Goal: Information Seeking & Learning: Learn about a topic

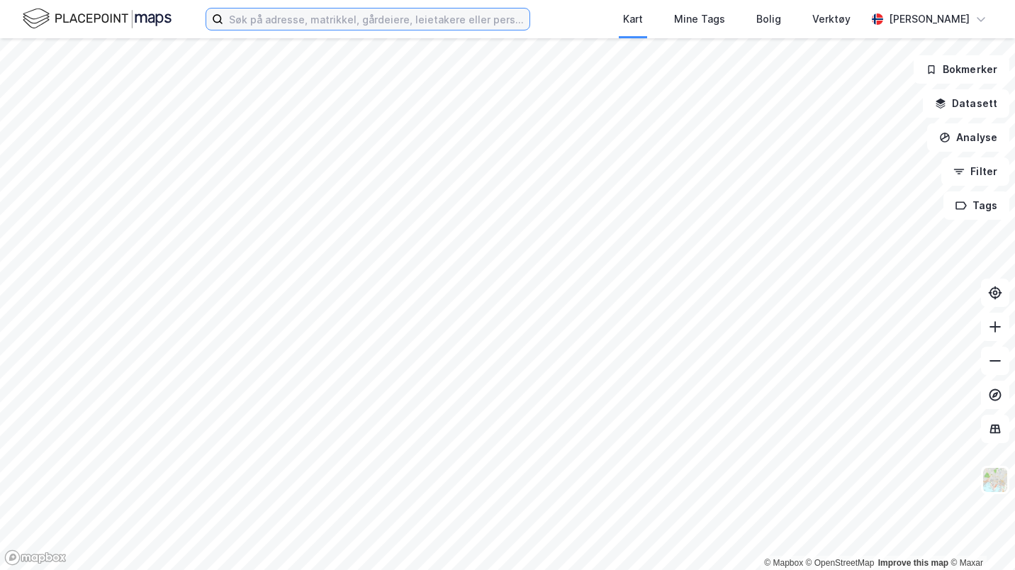
click at [490, 13] on input at bounding box center [376, 19] width 306 height 21
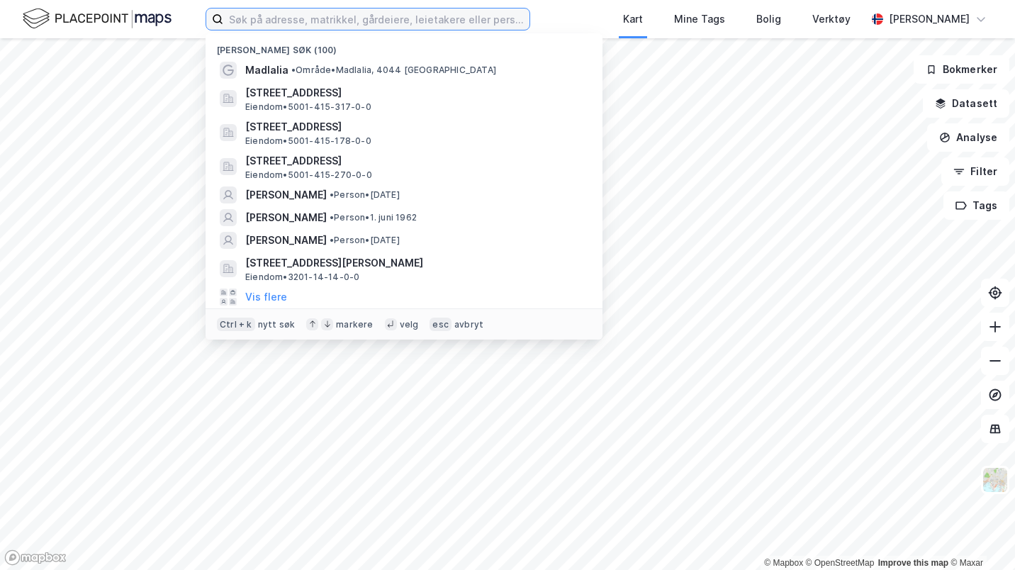
click at [480, 13] on input at bounding box center [376, 19] width 306 height 21
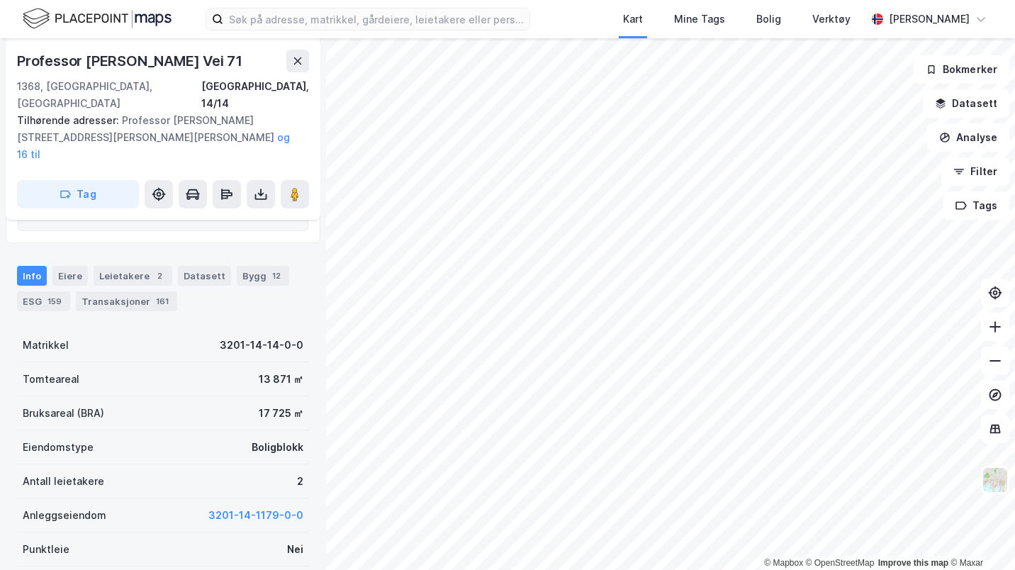
scroll to position [290, 0]
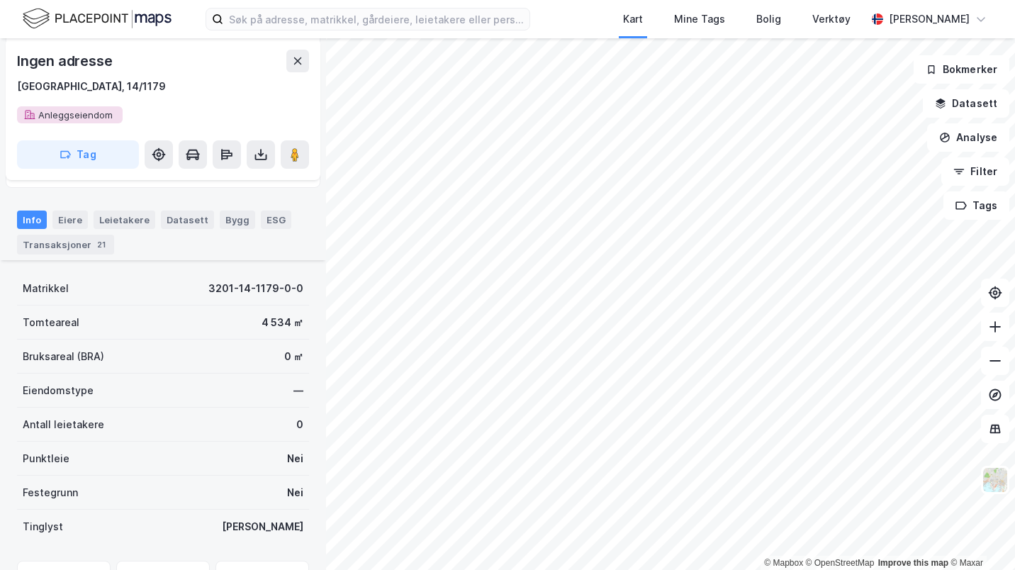
scroll to position [348, 0]
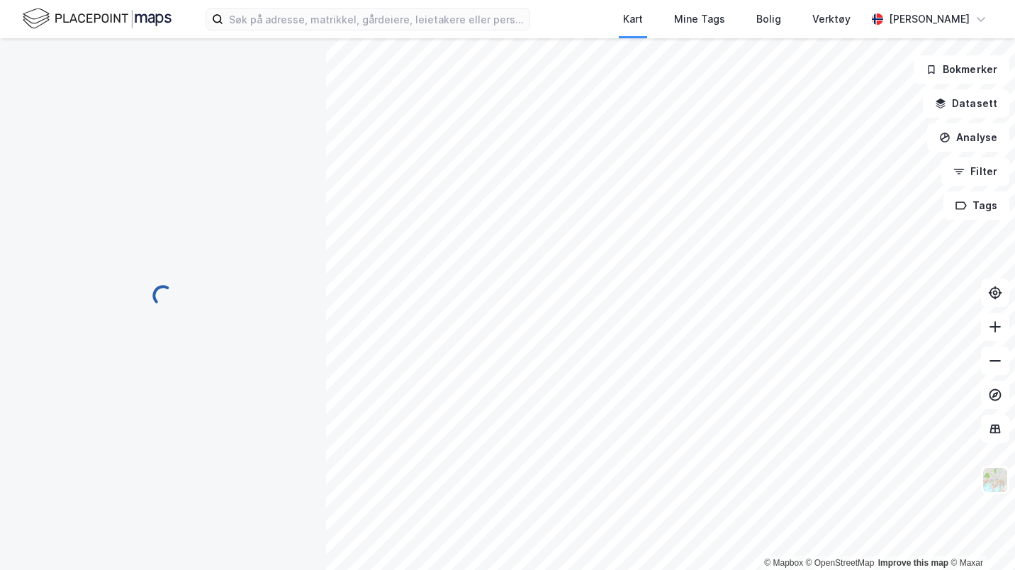
scroll to position [348, 0]
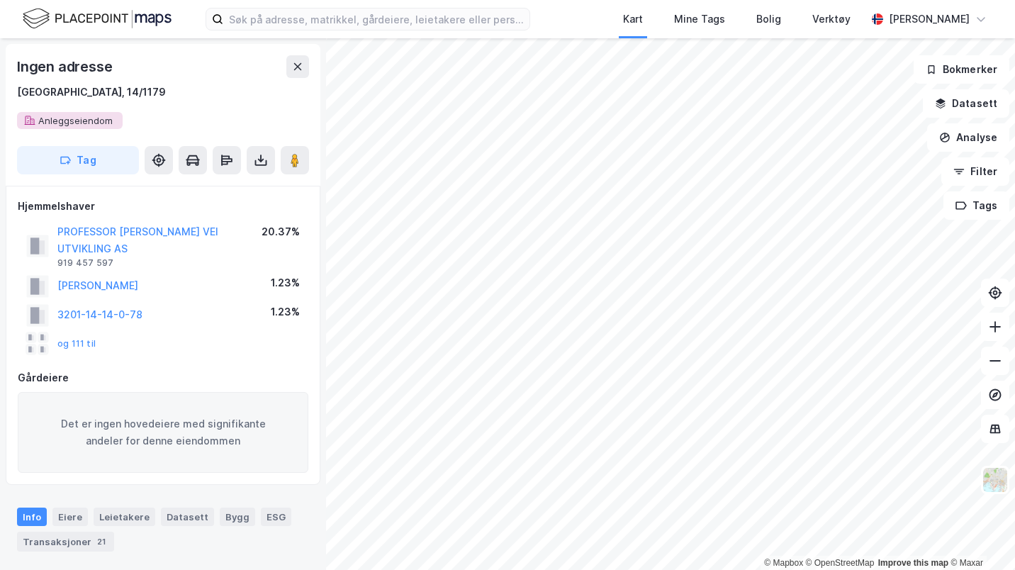
scroll to position [348, 0]
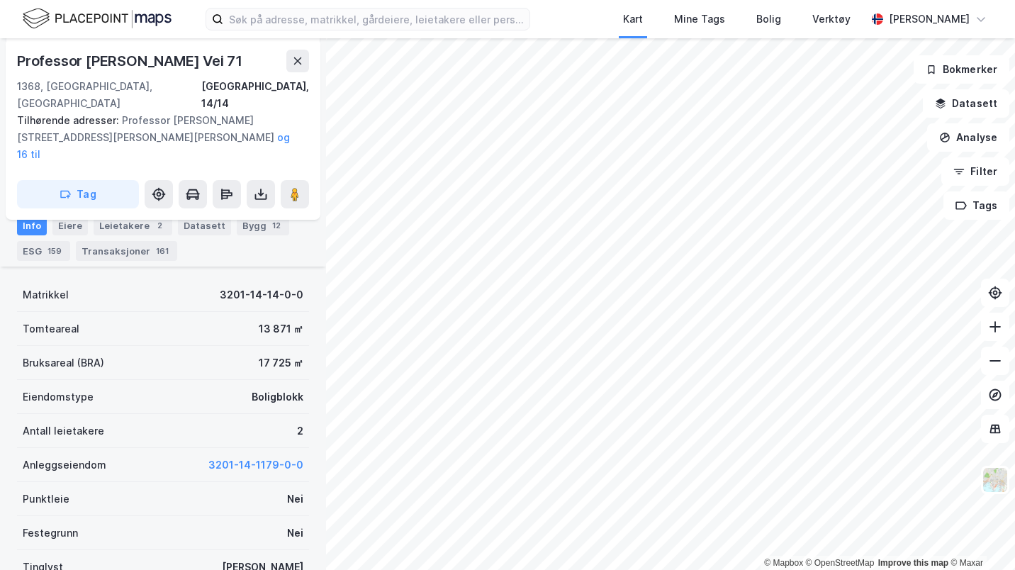
scroll to position [340, 0]
click at [256, 187] on icon at bounding box center [261, 194] width 14 height 14
click at [247, 239] on div "Last ned matrikkelrapport" at bounding box center [208, 244] width 117 height 11
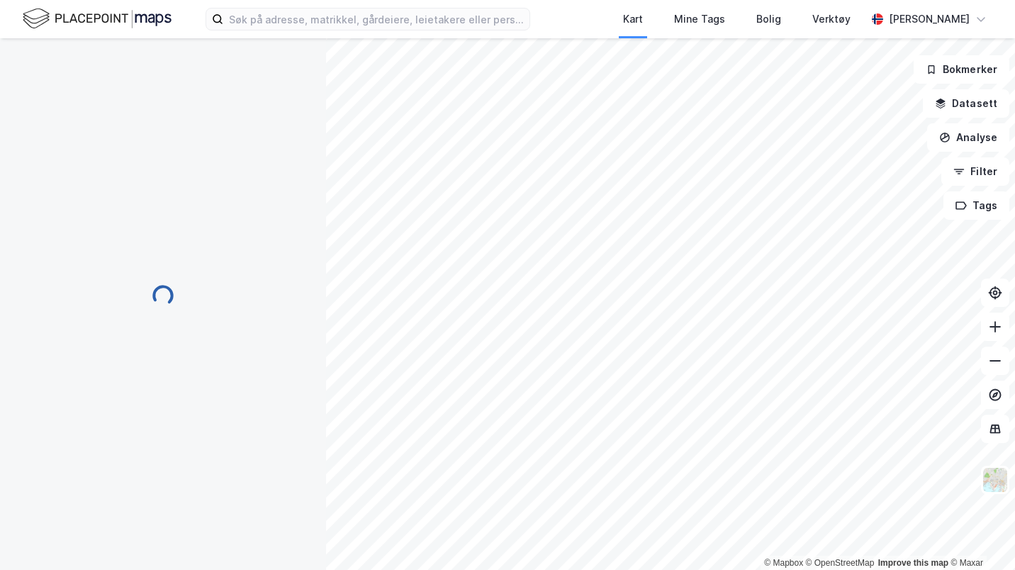
scroll to position [340, 0]
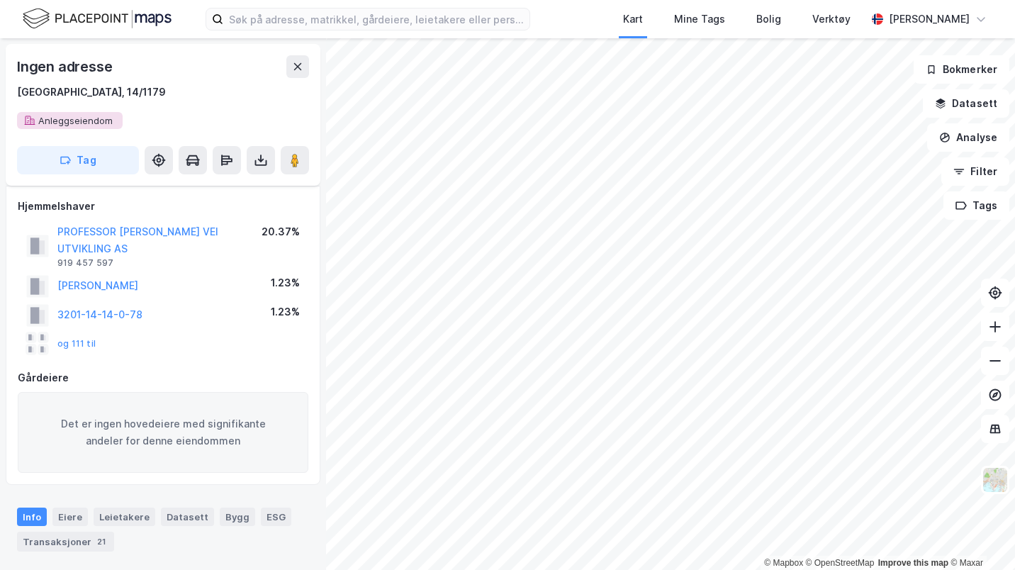
scroll to position [340, 0]
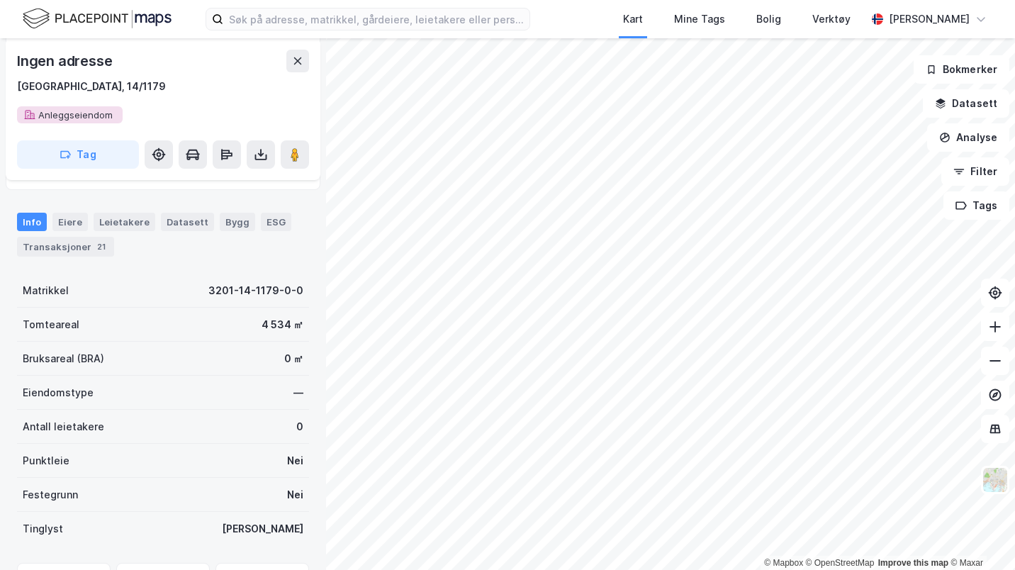
click at [261, 154] on icon at bounding box center [260, 153] width 1 height 8
click at [239, 198] on div "Last ned matrikkelrapport" at bounding box center [199, 205] width 151 height 23
click at [223, 184] on div "Last ned grunnbok" at bounding box center [191, 182] width 82 height 11
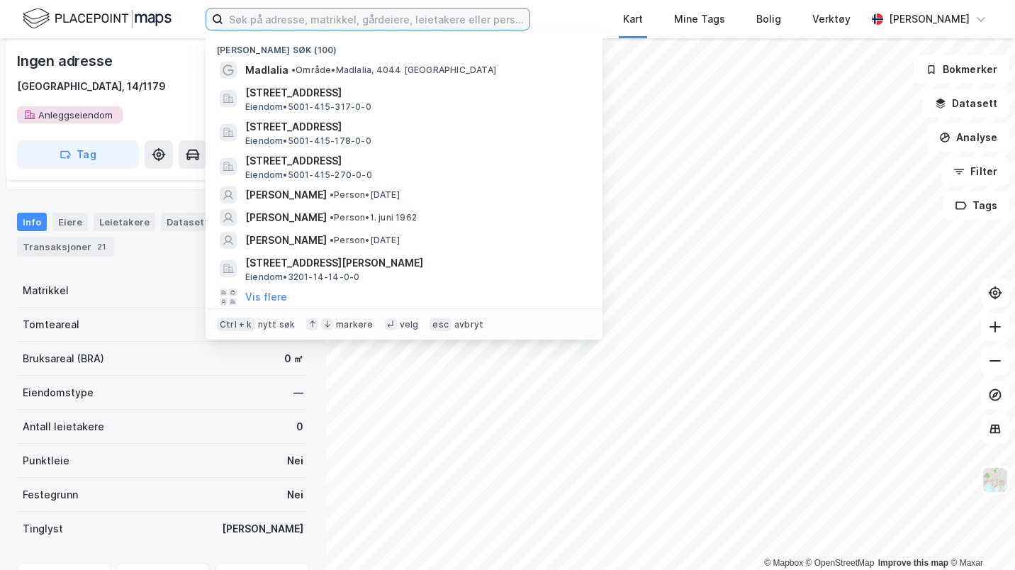
click at [301, 16] on input at bounding box center [376, 19] width 306 height 21
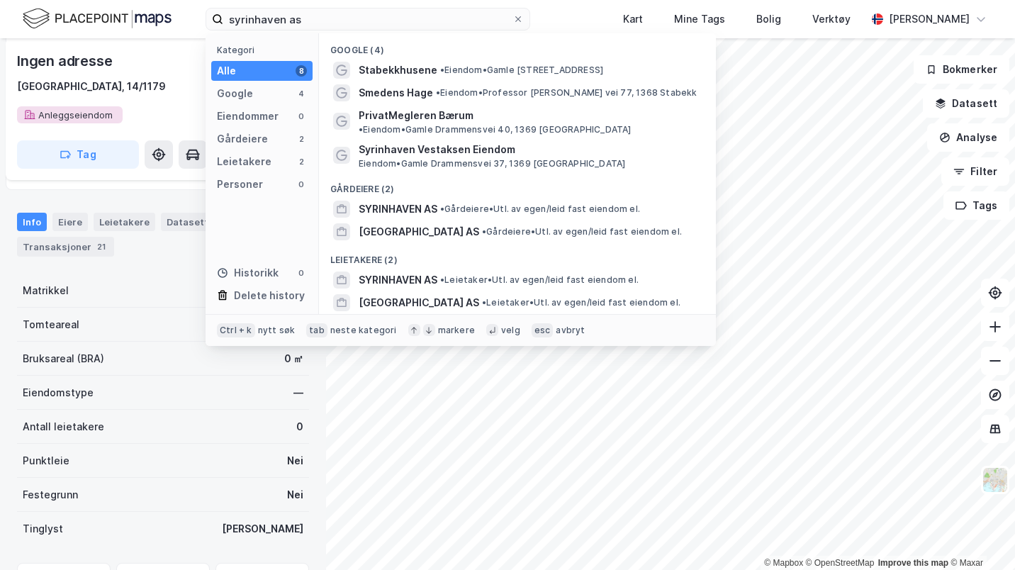
click at [454, 203] on span "• Gårdeiere • Utl. av egen/leid fast eiendom el." at bounding box center [540, 208] width 200 height 11
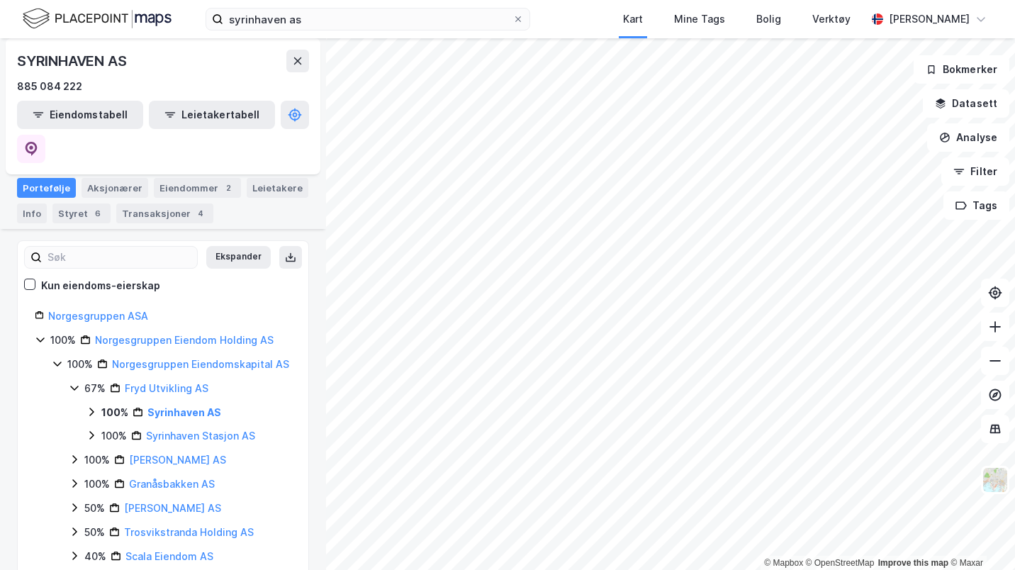
scroll to position [96, 0]
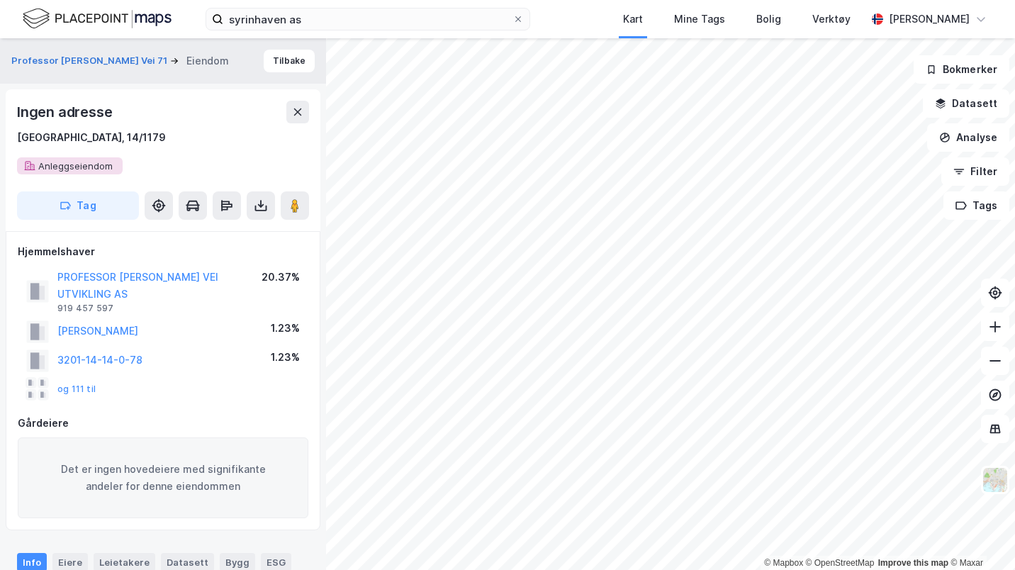
scroll to position [340, 0]
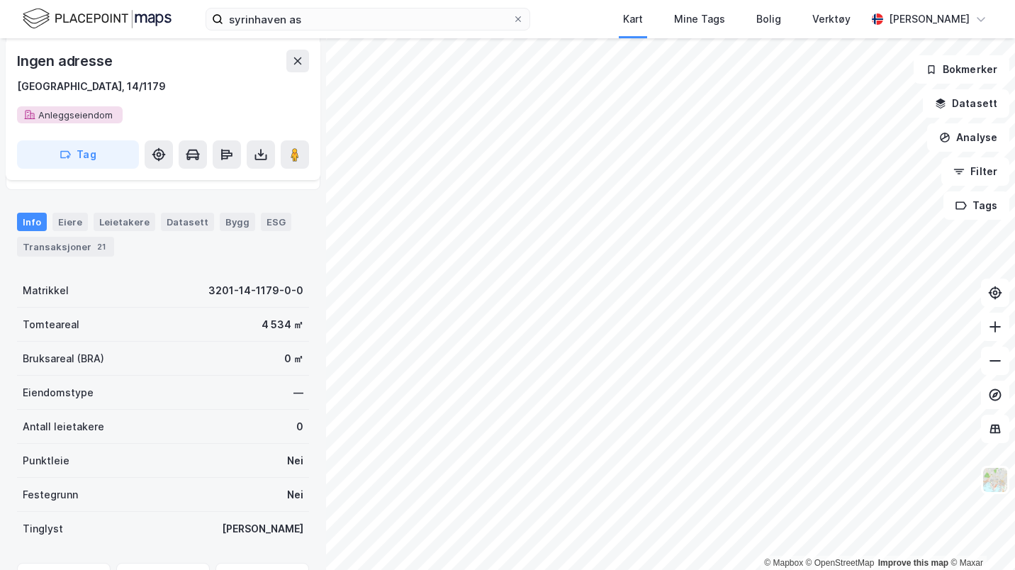
click at [258, 153] on icon at bounding box center [261, 155] width 6 height 4
click at [241, 171] on div "Last ned grunnbok" at bounding box center [199, 182] width 151 height 23
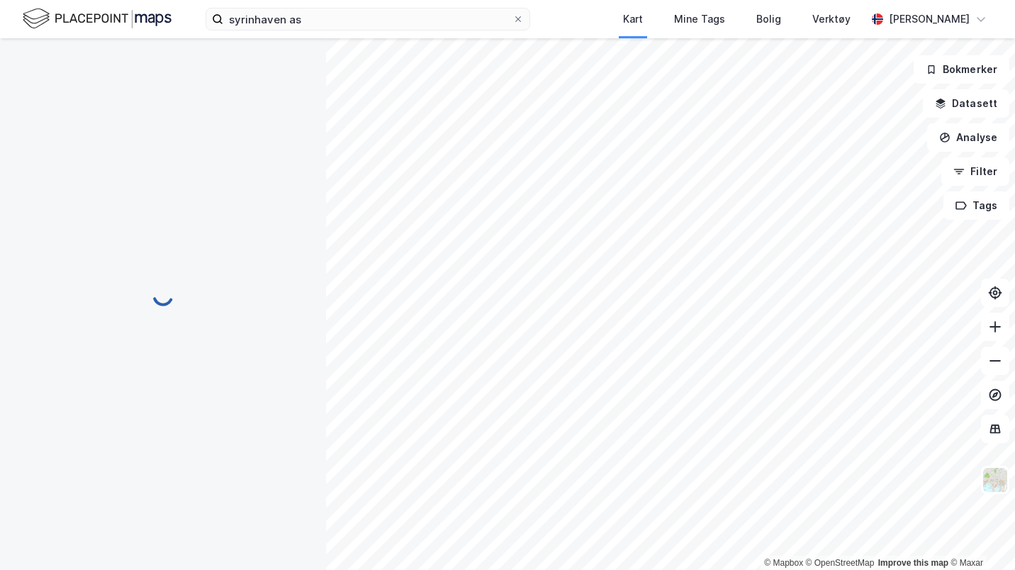
scroll to position [330, 0]
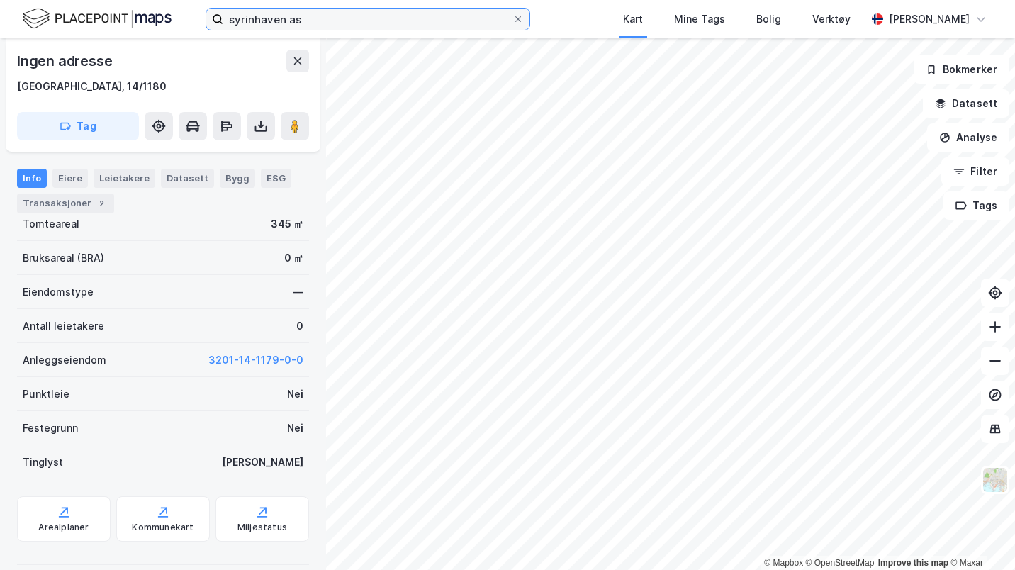
click at [310, 18] on input "syrinhaven as" at bounding box center [367, 19] width 289 height 21
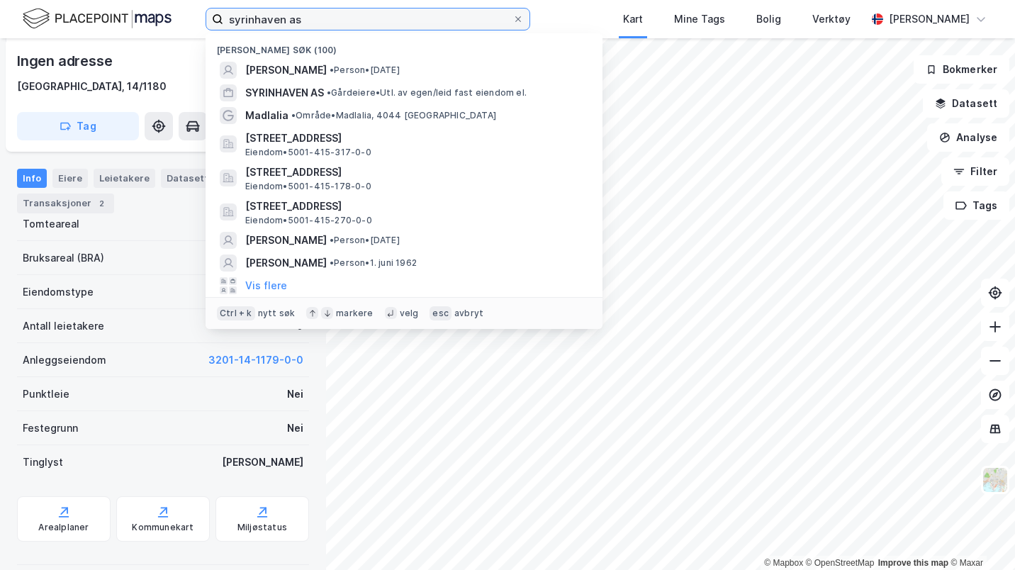
click at [310, 18] on input "syrinhaven as" at bounding box center [367, 19] width 289 height 21
paste input "Silje Witzøe"
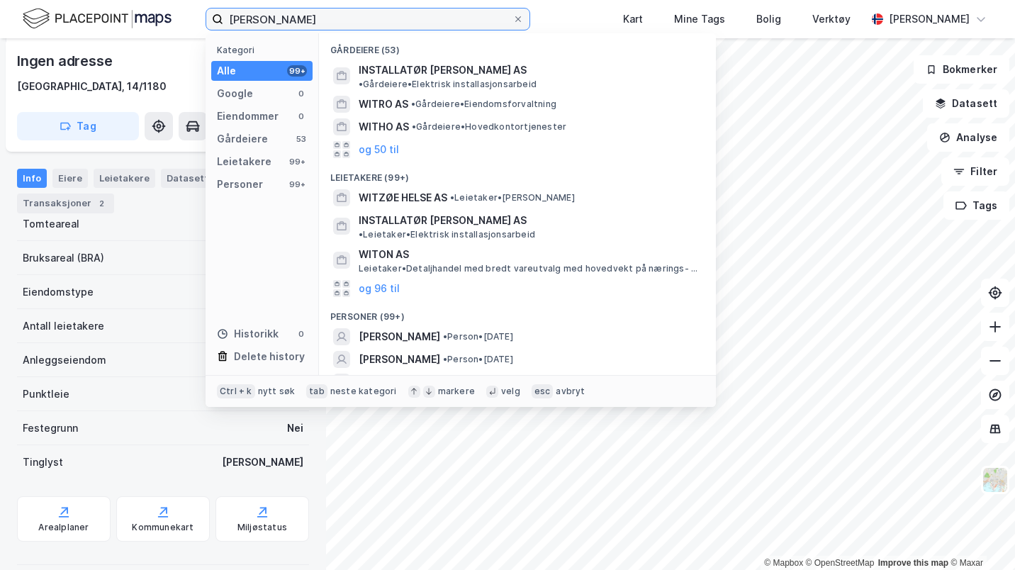
type input "Silje Witzøe"
click at [513, 331] on span "• Person • 8. mars 1995" at bounding box center [478, 336] width 70 height 11
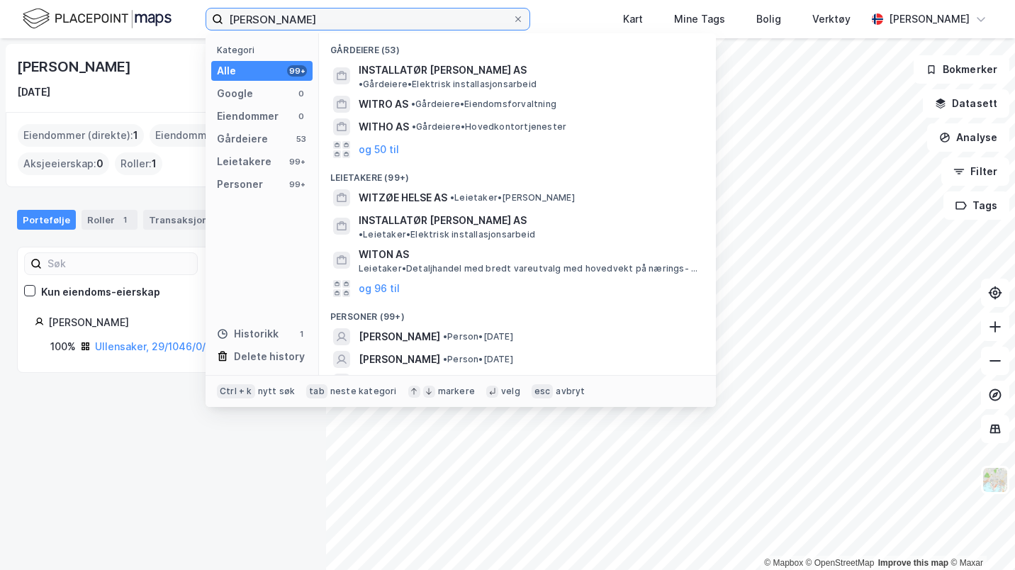
click at [283, 28] on input "Silje Witzøe" at bounding box center [367, 19] width 289 height 21
click at [461, 354] on span "• Person • 7. jan. 1991" at bounding box center [478, 359] width 70 height 11
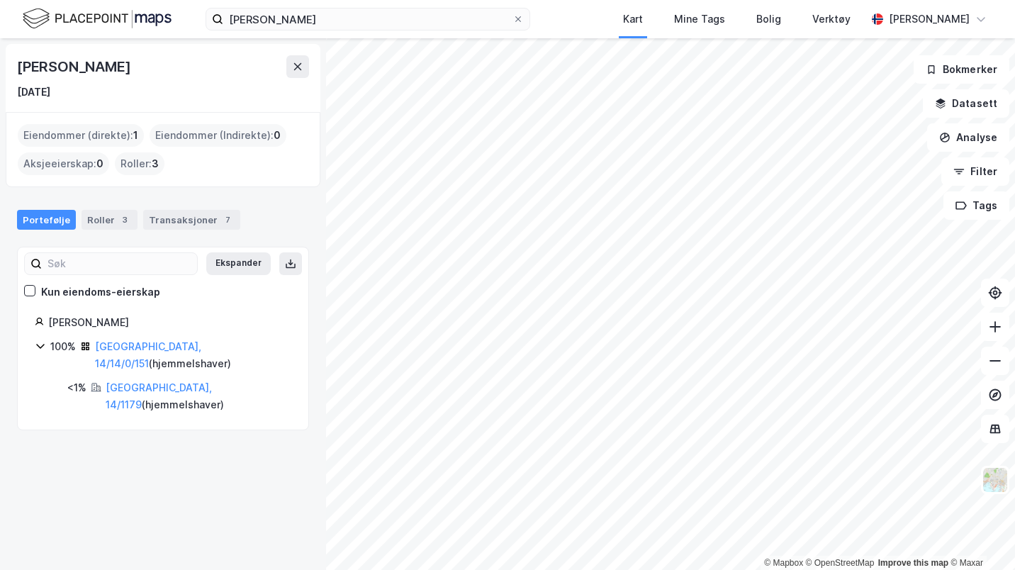
click at [141, 349] on link "Bærum, 14/14/0/151" at bounding box center [148, 354] width 106 height 29
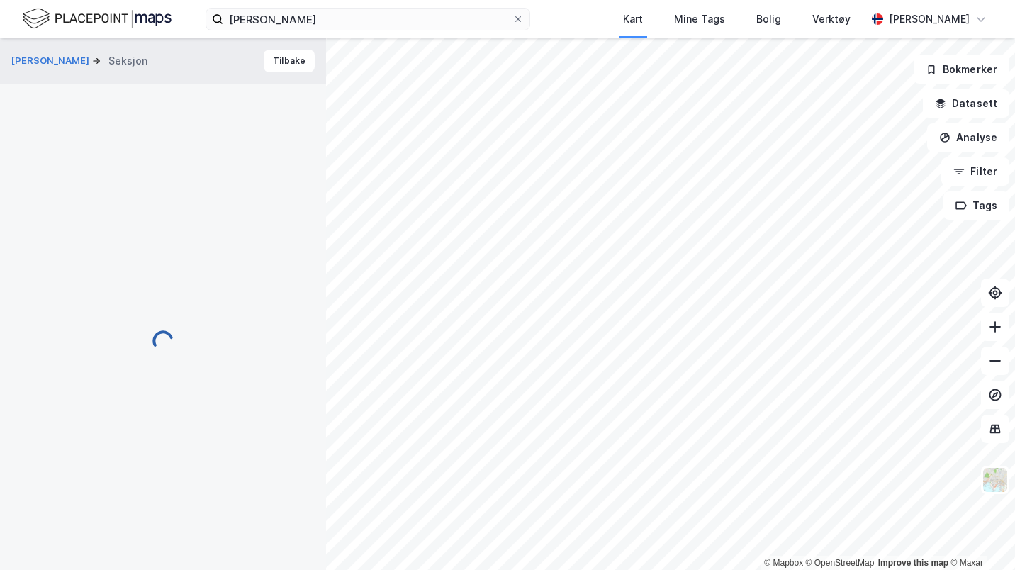
scroll to position [141, 0]
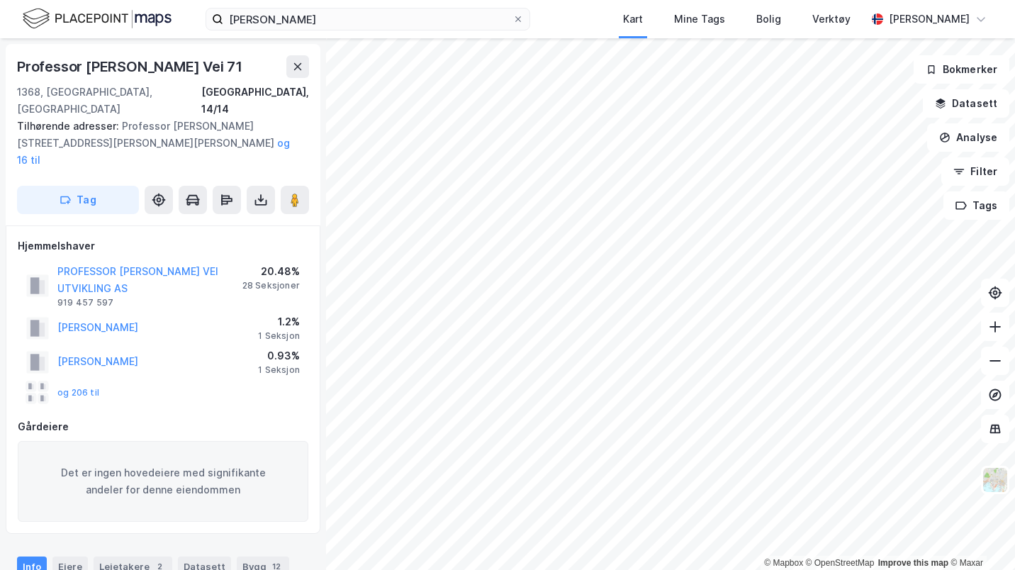
scroll to position [141, 0]
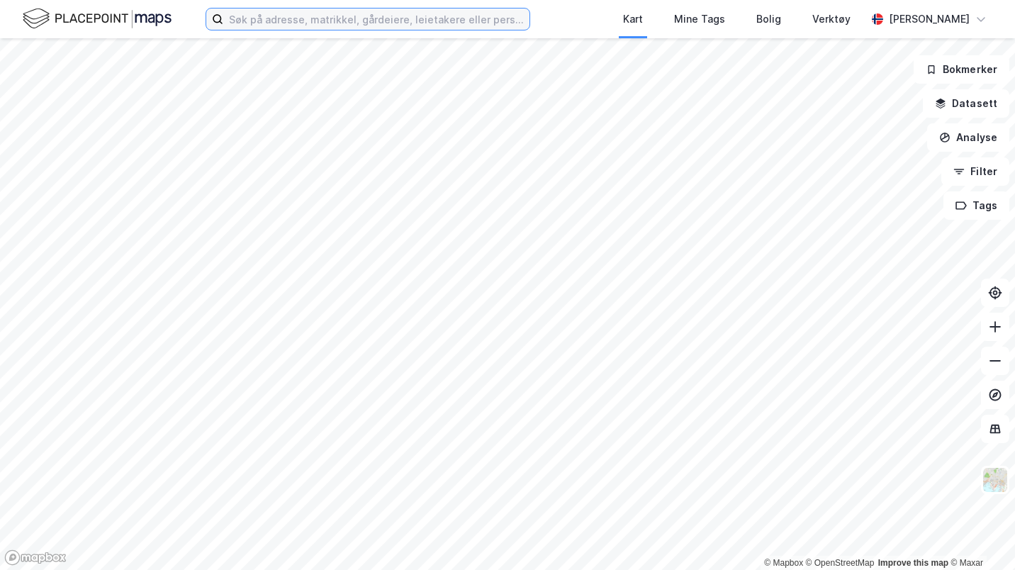
click at [259, 18] on input at bounding box center [376, 19] width 306 height 21
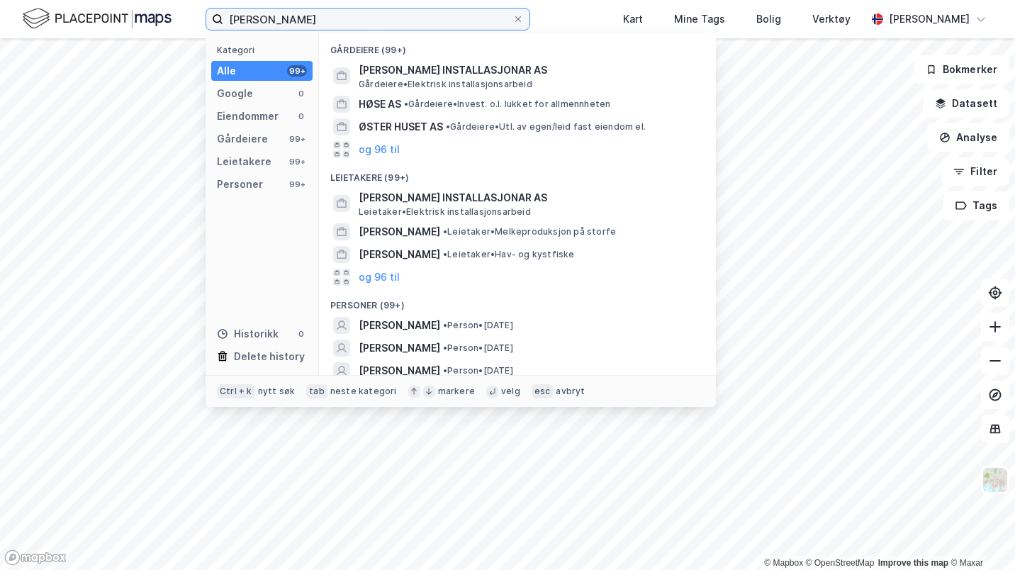
type input "[PERSON_NAME]"
click at [440, 322] on span "[PERSON_NAME]" at bounding box center [399, 325] width 81 height 17
